Goal: Book appointment/travel/reservation

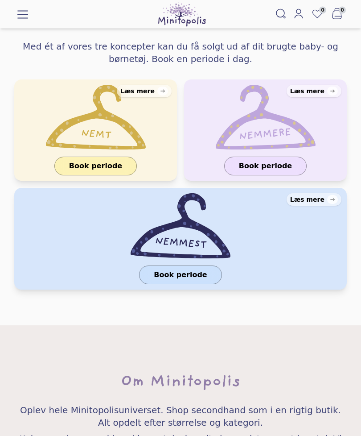
scroll to position [996, 0]
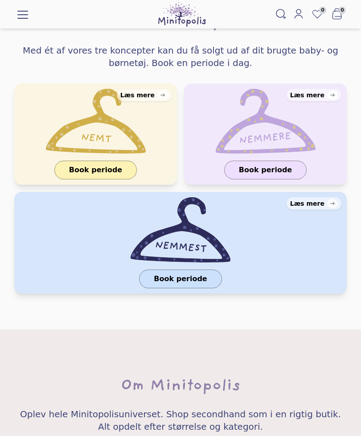
click at [79, 161] on link "Book periode" at bounding box center [95, 170] width 83 height 19
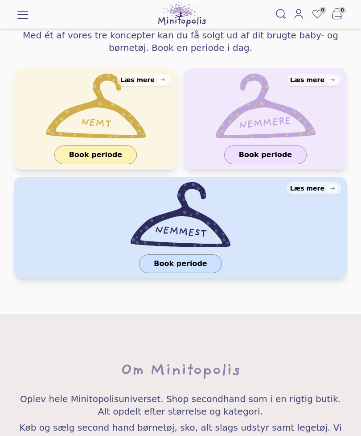
click at [141, 75] on div "Læs mere" at bounding box center [137, 79] width 34 height 9
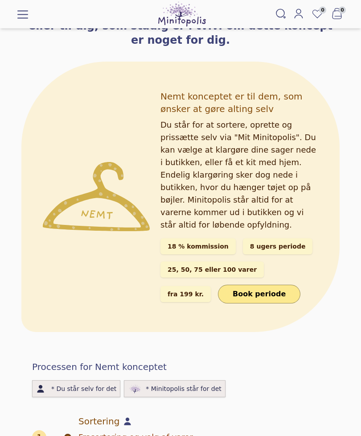
scroll to position [149, 0]
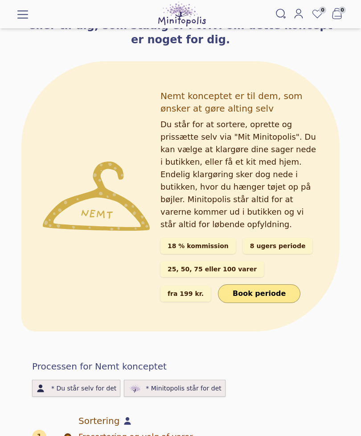
click at [228, 261] on div "25, 50, 75 eller 100 varer" at bounding box center [212, 269] width 103 height 16
click at [272, 238] on div "8 ugers periode" at bounding box center [278, 246] width 70 height 16
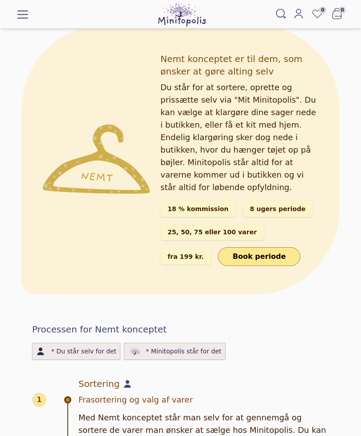
click at [211, 249] on div "fra 199 kr." at bounding box center [186, 257] width 50 height 16
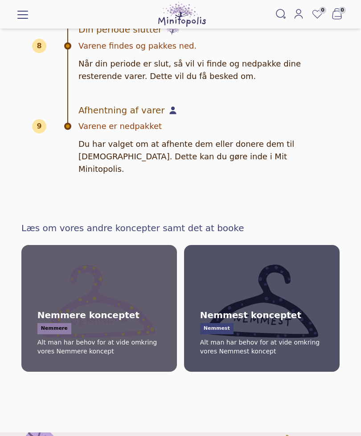
scroll to position [1237, 0]
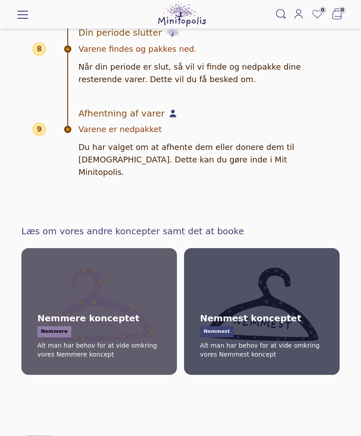
click at [54, 326] on span "Nemmere" at bounding box center [54, 331] width 34 height 11
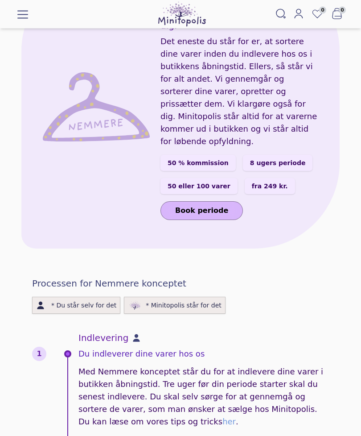
scroll to position [245, 0]
click at [70, 300] on span "* Du står selv for det" at bounding box center [83, 304] width 65 height 9
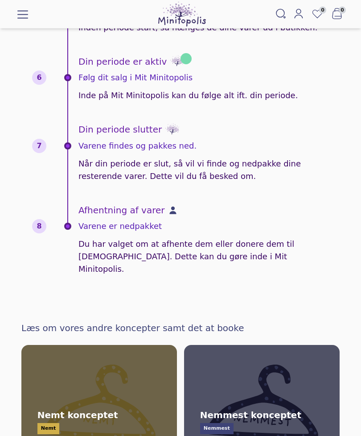
scroll to position [1049, 0]
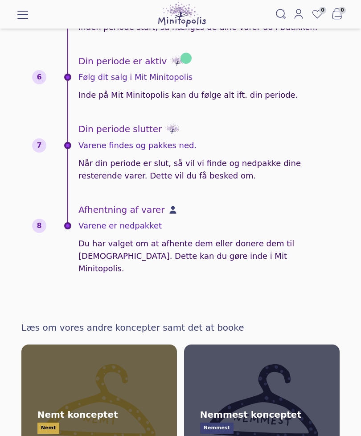
click at [273, 341] on span "Nemmest konceptet Nemmest Alt man har behov for at vide omkring vores Nemmest k…" at bounding box center [262, 408] width 163 height 134
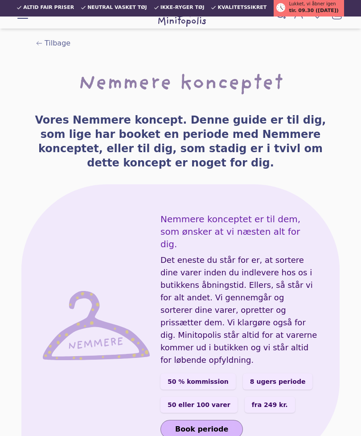
scroll to position [25, 0]
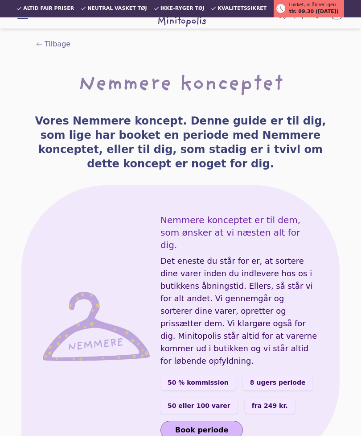
click at [46, 42] on span "Tilbage" at bounding box center [58, 44] width 26 height 11
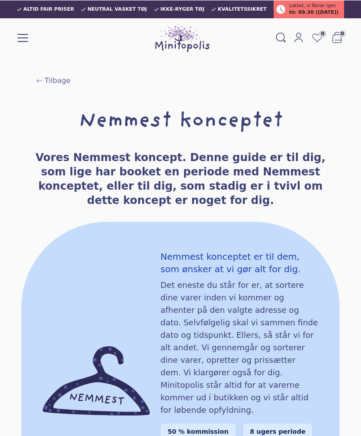
click at [50, 83] on span "Tilbage" at bounding box center [58, 80] width 26 height 11
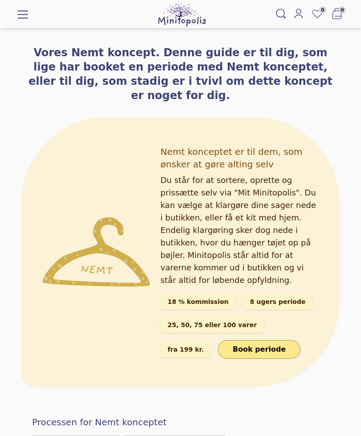
scroll to position [94, 0]
click at [219, 340] on link "Book periode" at bounding box center [259, 349] width 83 height 19
